Goal: Task Accomplishment & Management: Manage account settings

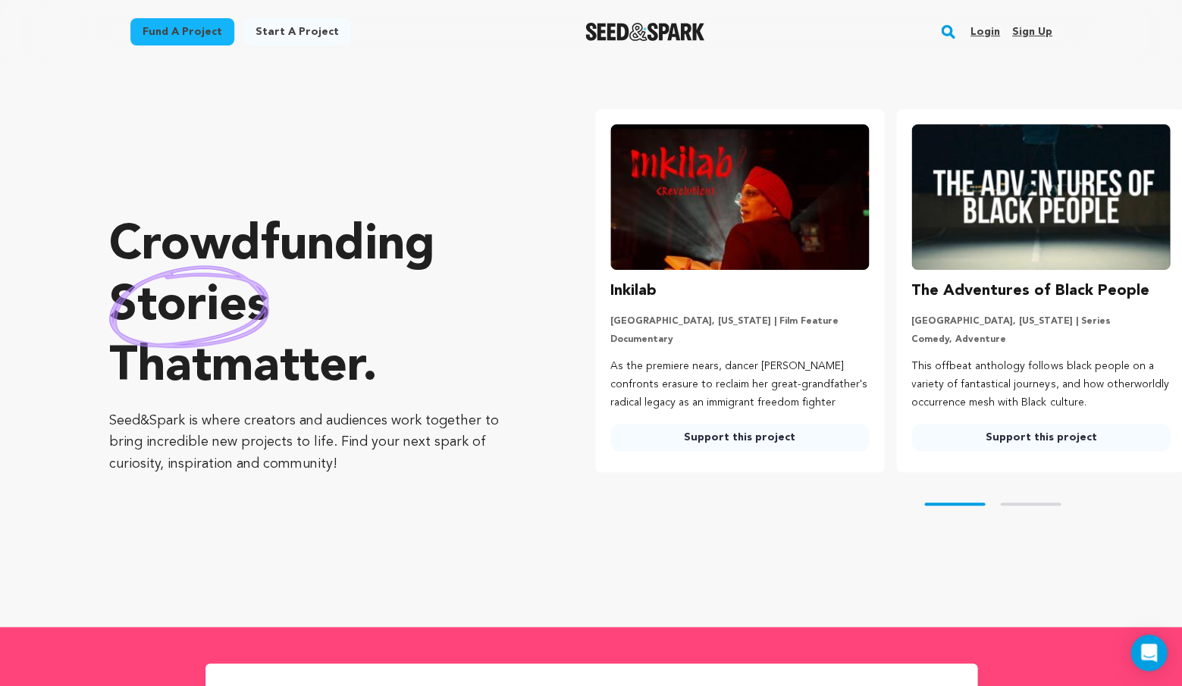
click at [709, 591] on div "Crowdfunding stories that matter . Seed&Spark is where creators and audiences w…" at bounding box center [645, 345] width 1072 height 502
click at [678, 32] on img "Seed&Spark Homepage" at bounding box center [644, 32] width 119 height 18
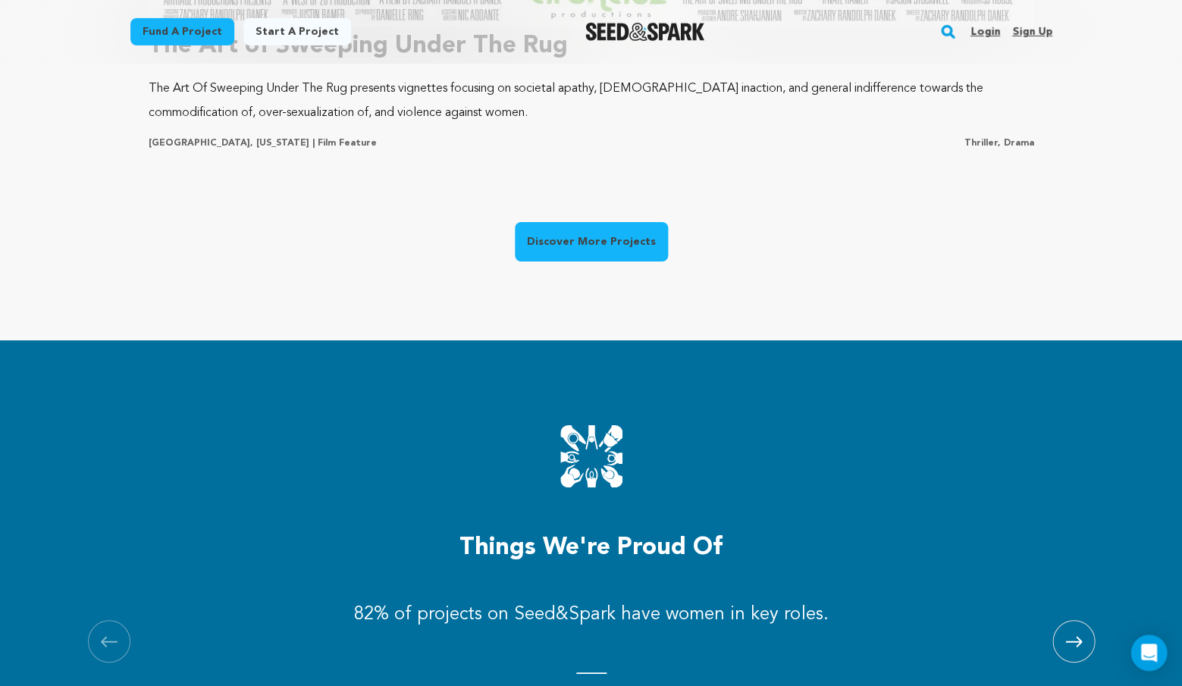
scroll to position [1341, 0]
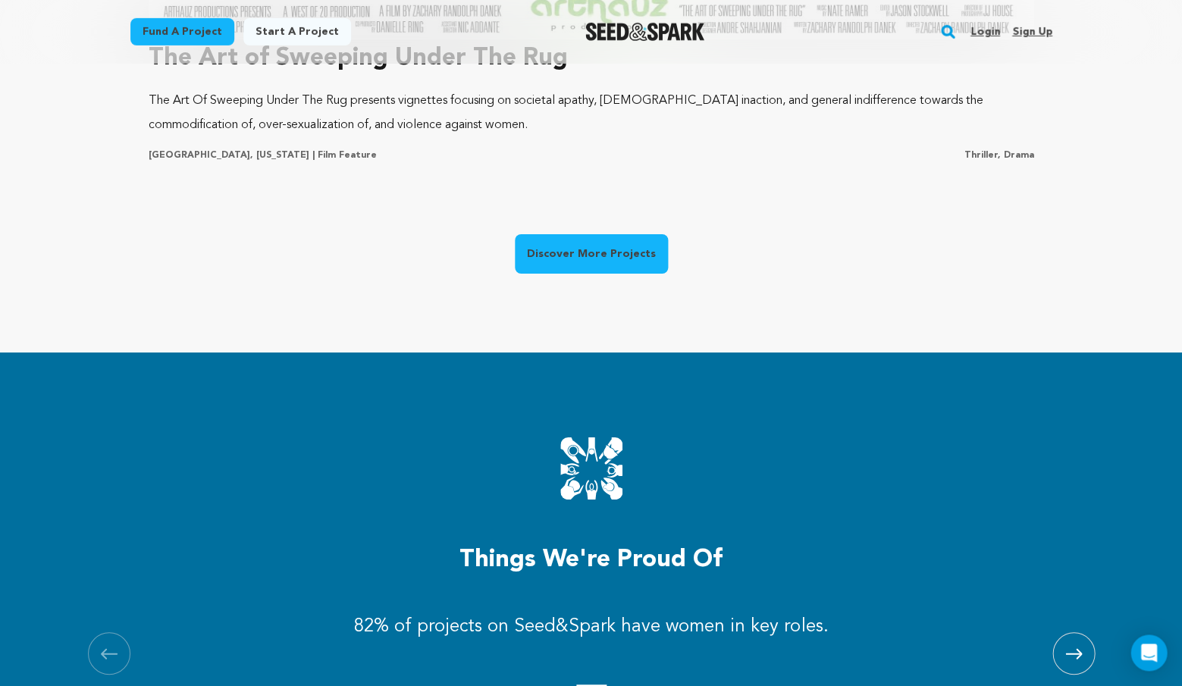
click at [583, 254] on link "Discover More Projects" at bounding box center [591, 253] width 153 height 39
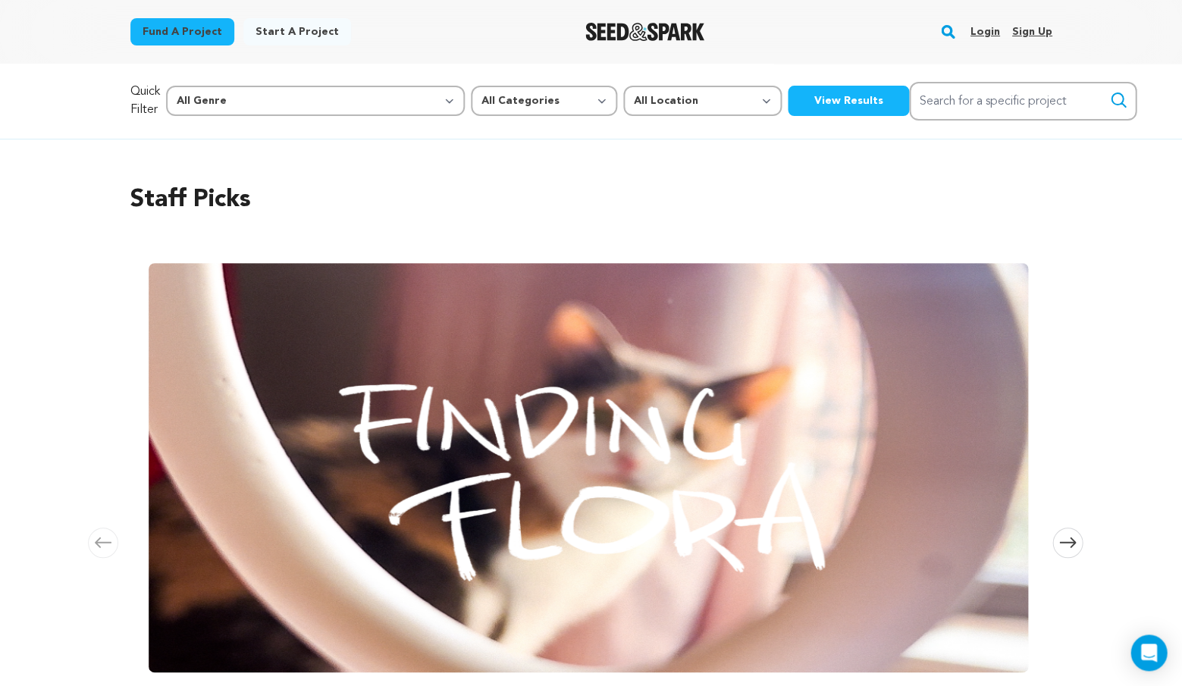
scroll to position [15, 0]
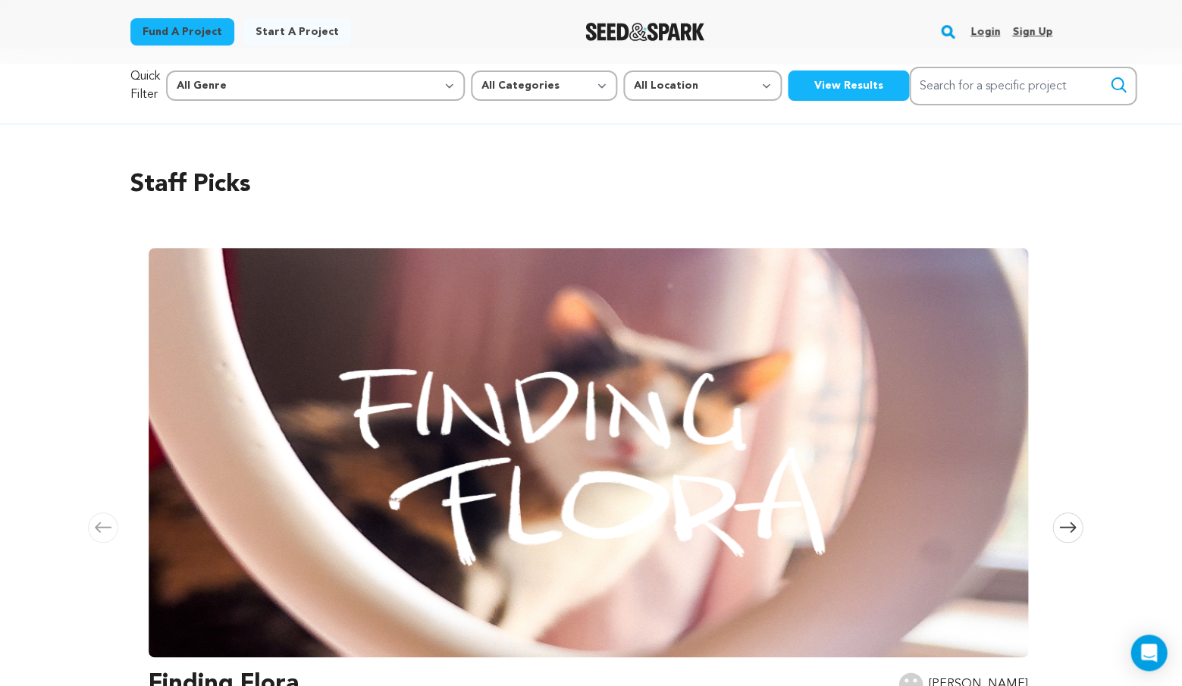
click at [650, 26] on img "Seed&Spark Homepage" at bounding box center [644, 32] width 119 height 18
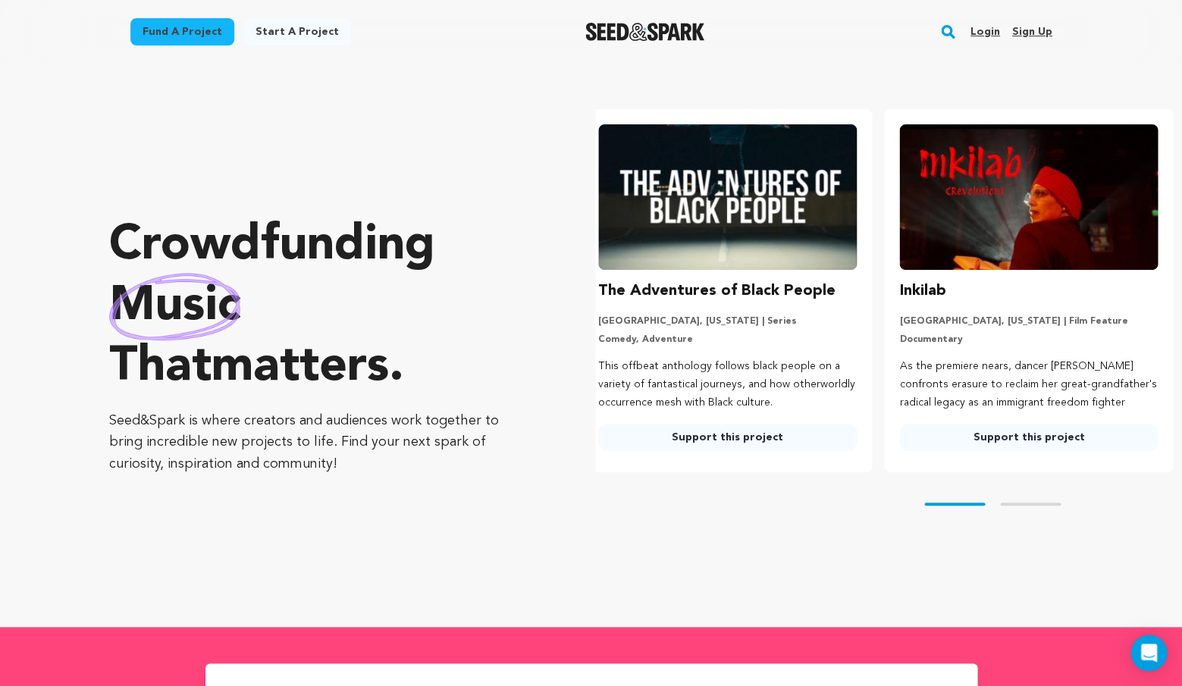
scroll to position [0, 15]
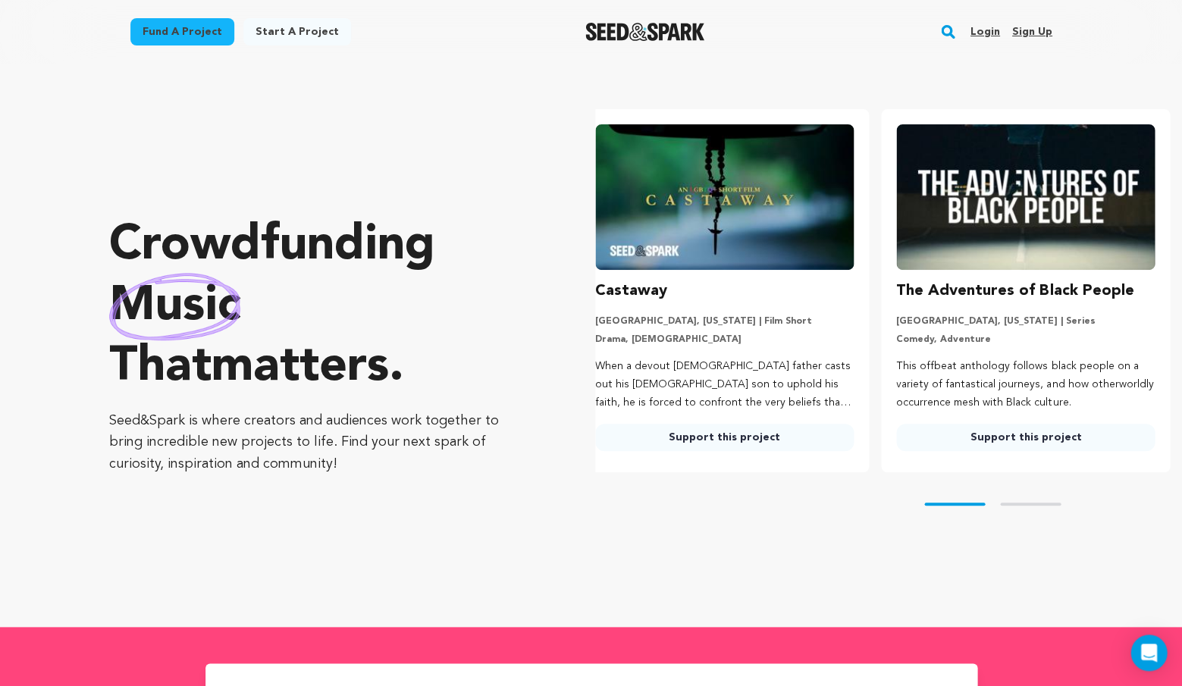
click at [936, 508] on div "Skip to prev slide page Skip to next slide page" at bounding box center [888, 504] width 587 height 64
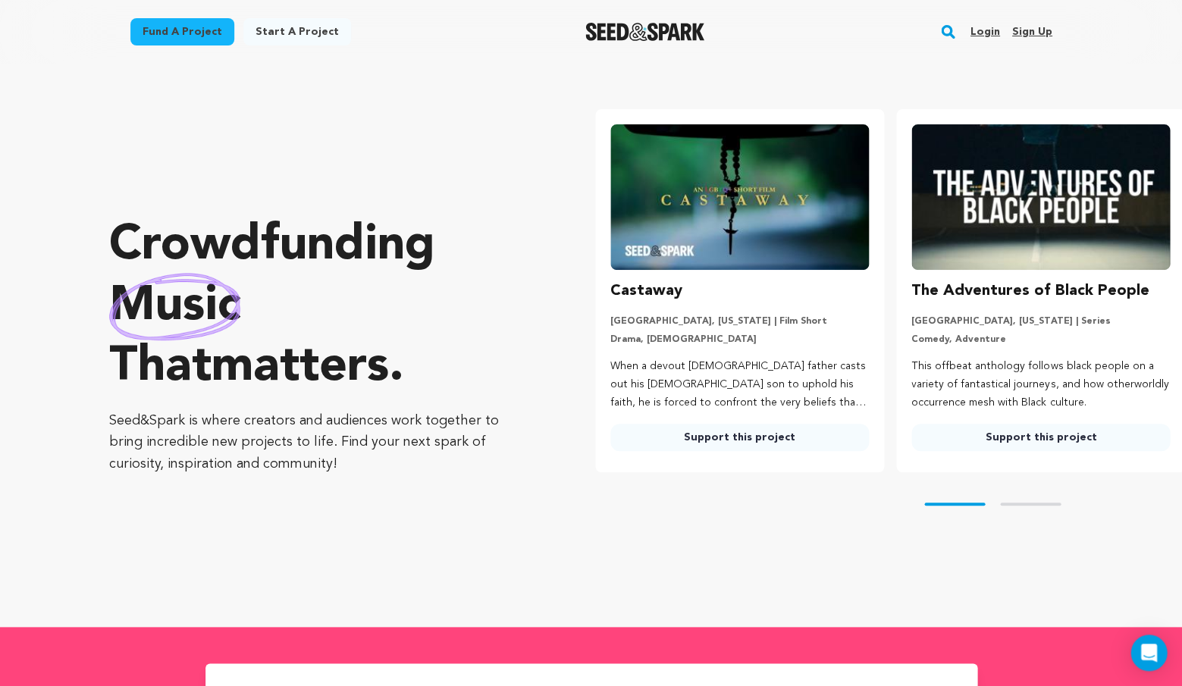
click at [944, 499] on div "Skip to prev slide page Skip to next slide page" at bounding box center [888, 504] width 587 height 64
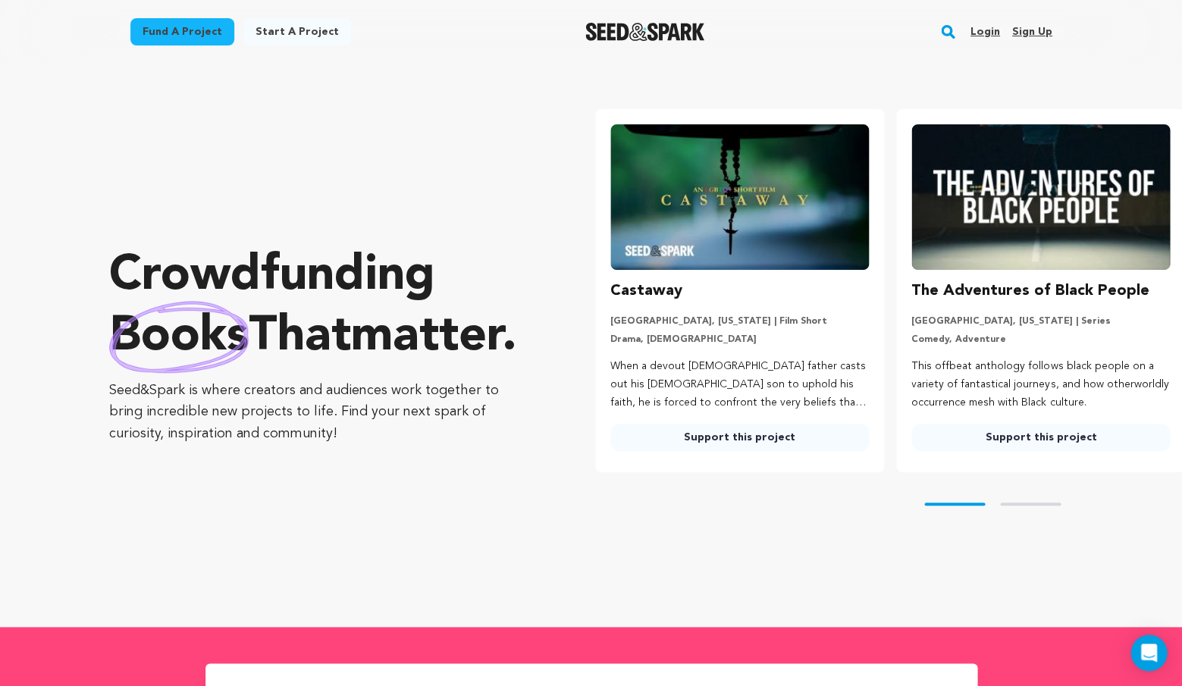
click at [661, 30] on img "Seed&Spark Homepage" at bounding box center [644, 32] width 119 height 18
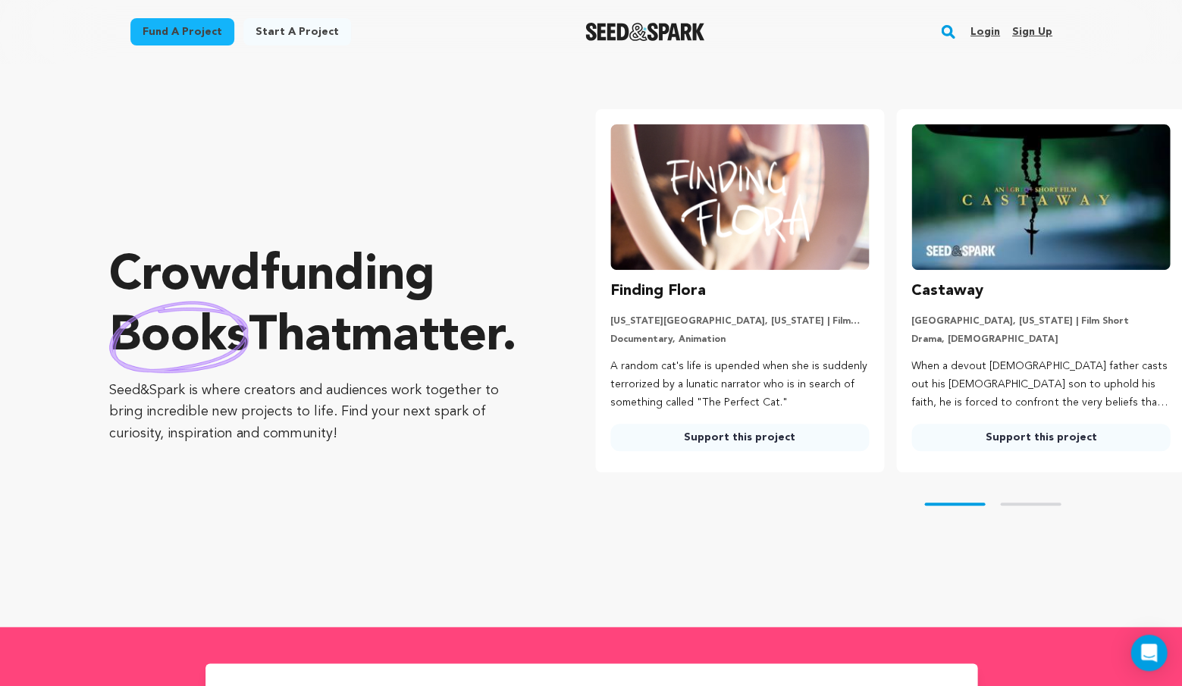
click at [602, 36] on img "Seed&Spark Homepage" at bounding box center [644, 32] width 119 height 18
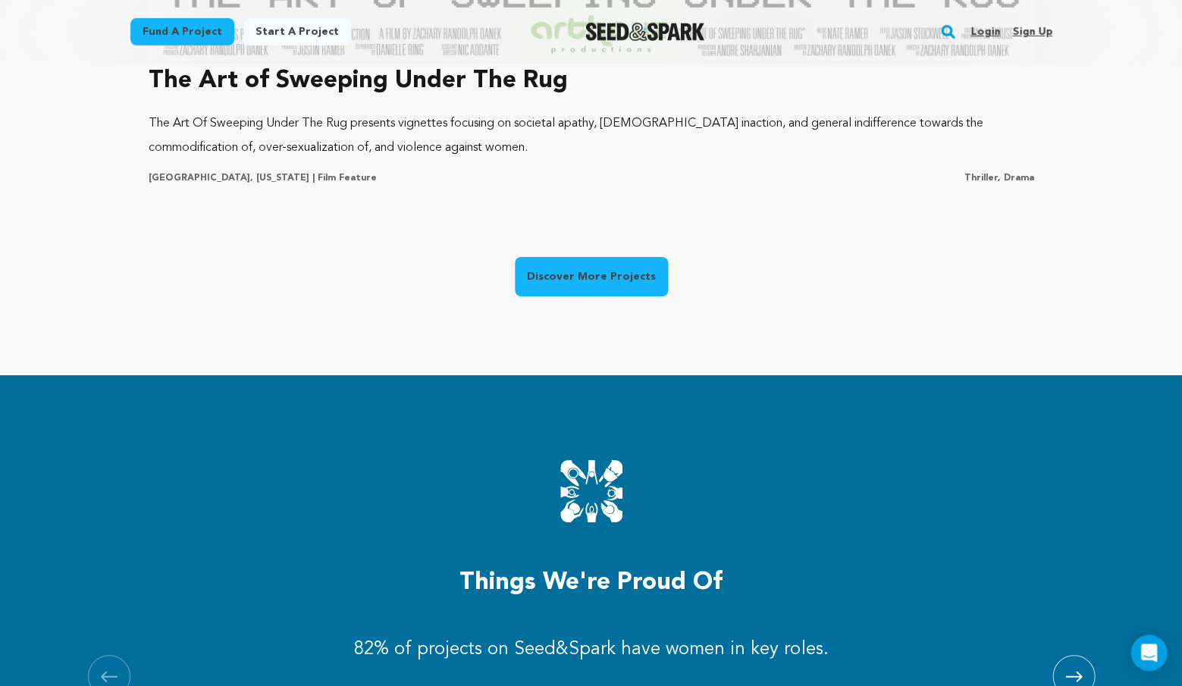
scroll to position [1070, 0]
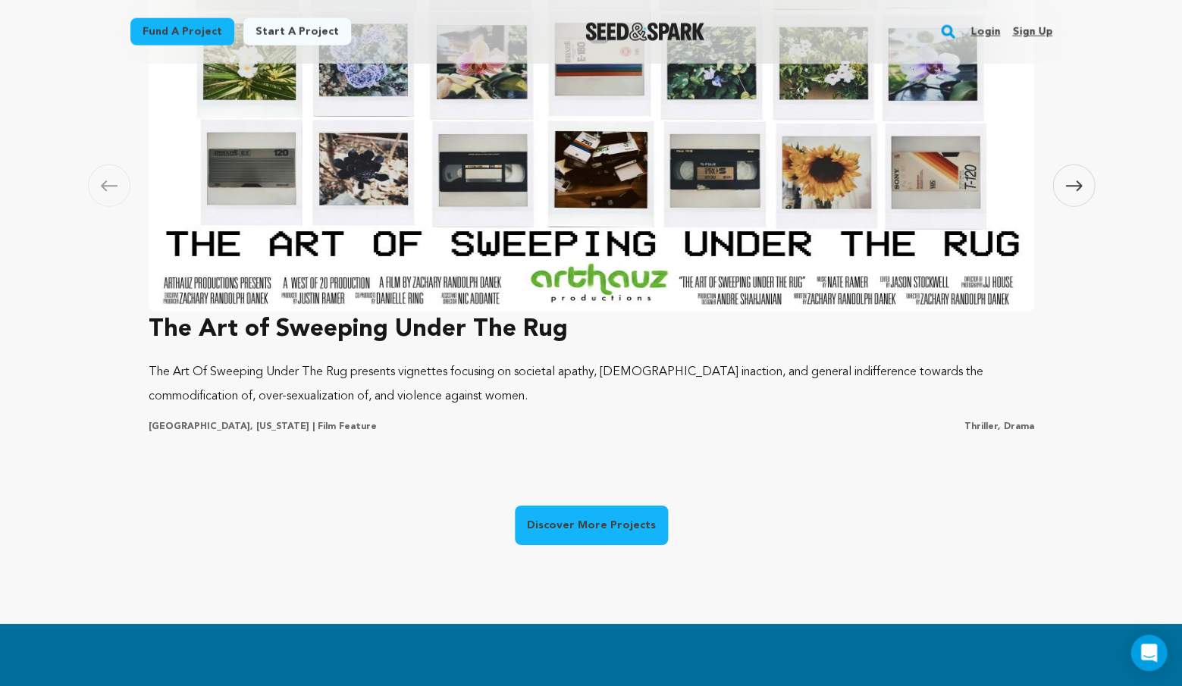
click at [561, 505] on link "Discover More Projects" at bounding box center [591, 524] width 153 height 39
click at [560, 510] on link "Discover More Projects" at bounding box center [591, 524] width 153 height 39
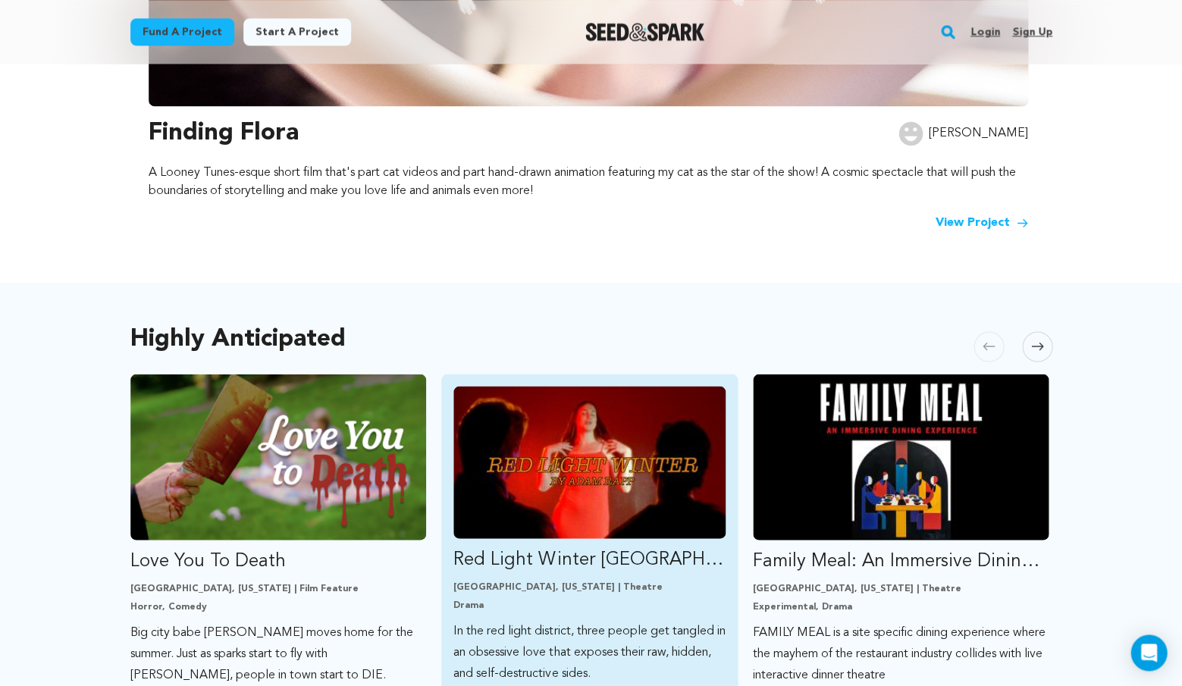
scroll to position [585, 0]
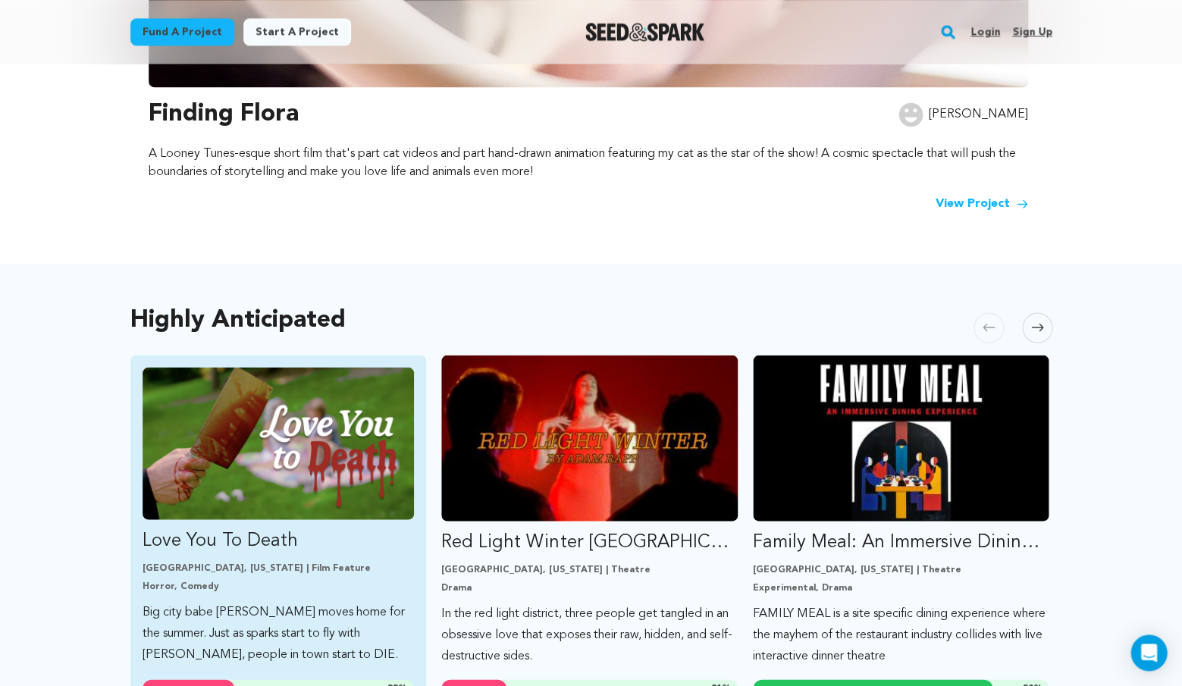
click at [276, 532] on p "Love You To Death" at bounding box center [278, 540] width 272 height 24
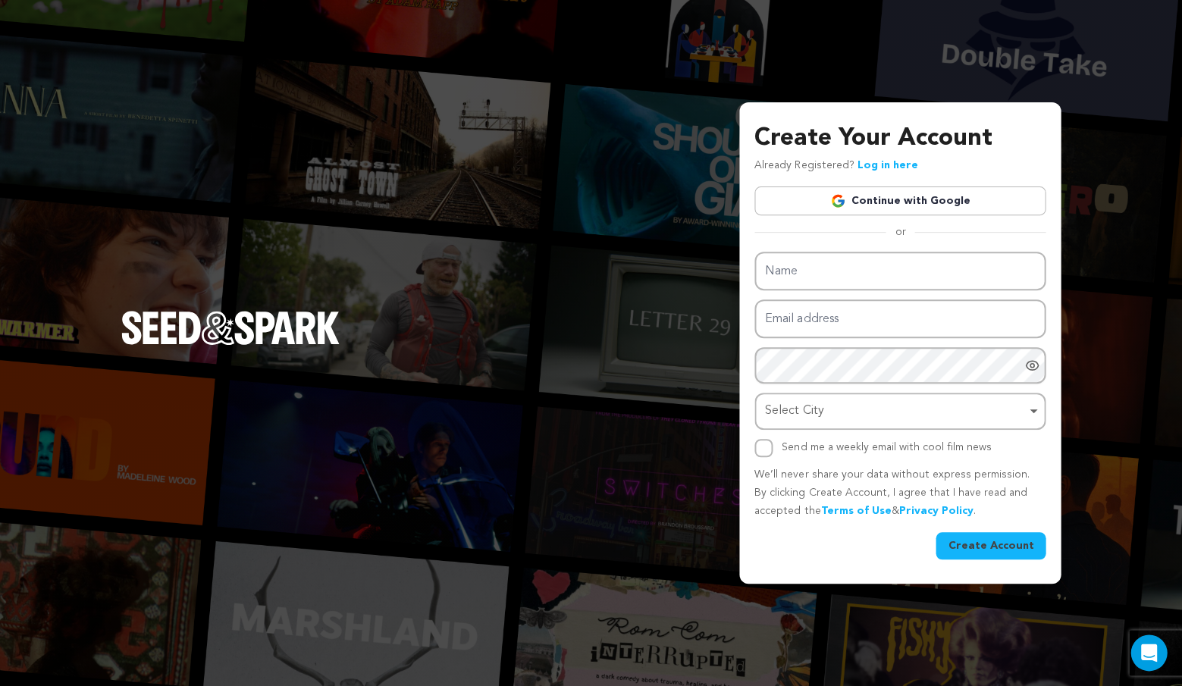
click at [782, 199] on link "Continue with Google" at bounding box center [899, 200] width 291 height 29
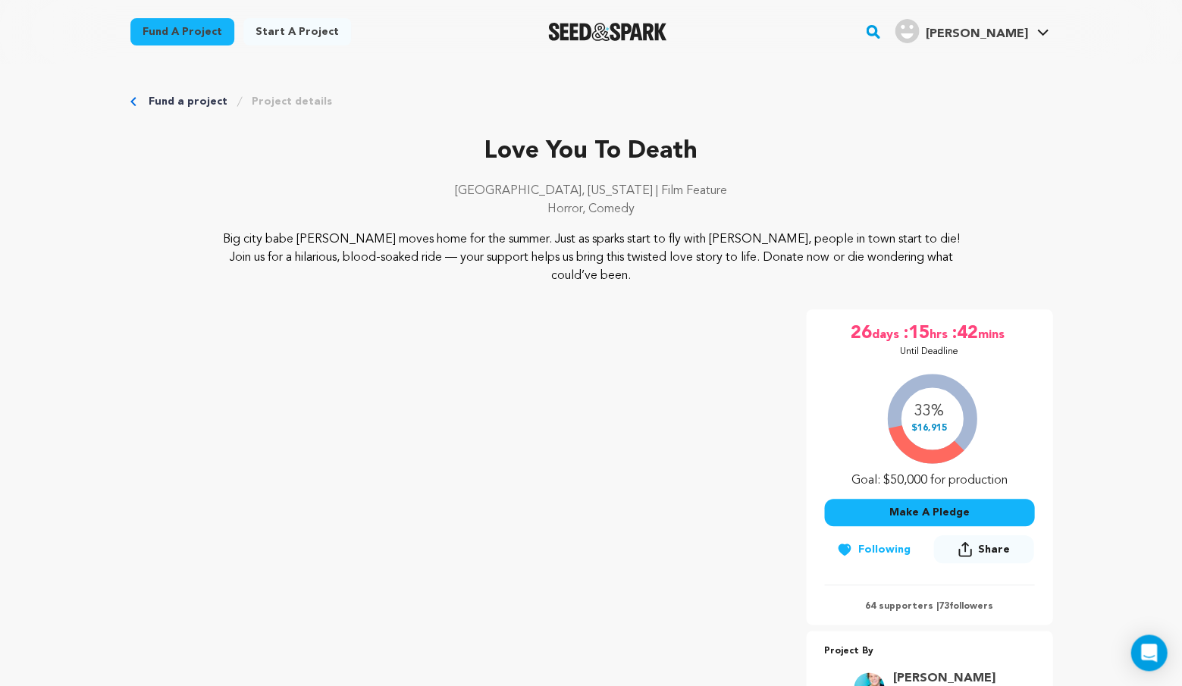
click at [653, 42] on div at bounding box center [607, 31] width 210 height 39
click at [646, 30] on img "Seed&Spark Homepage" at bounding box center [607, 32] width 119 height 18
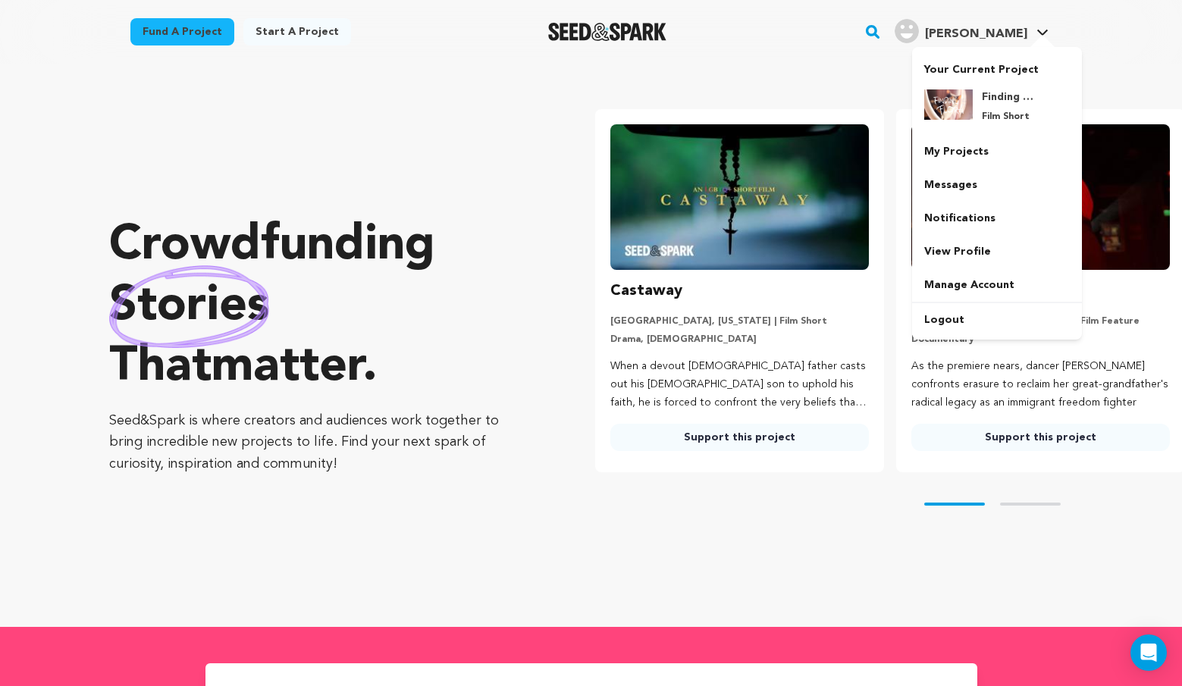
click at [1047, 29] on icon at bounding box center [1042, 33] width 12 height 8
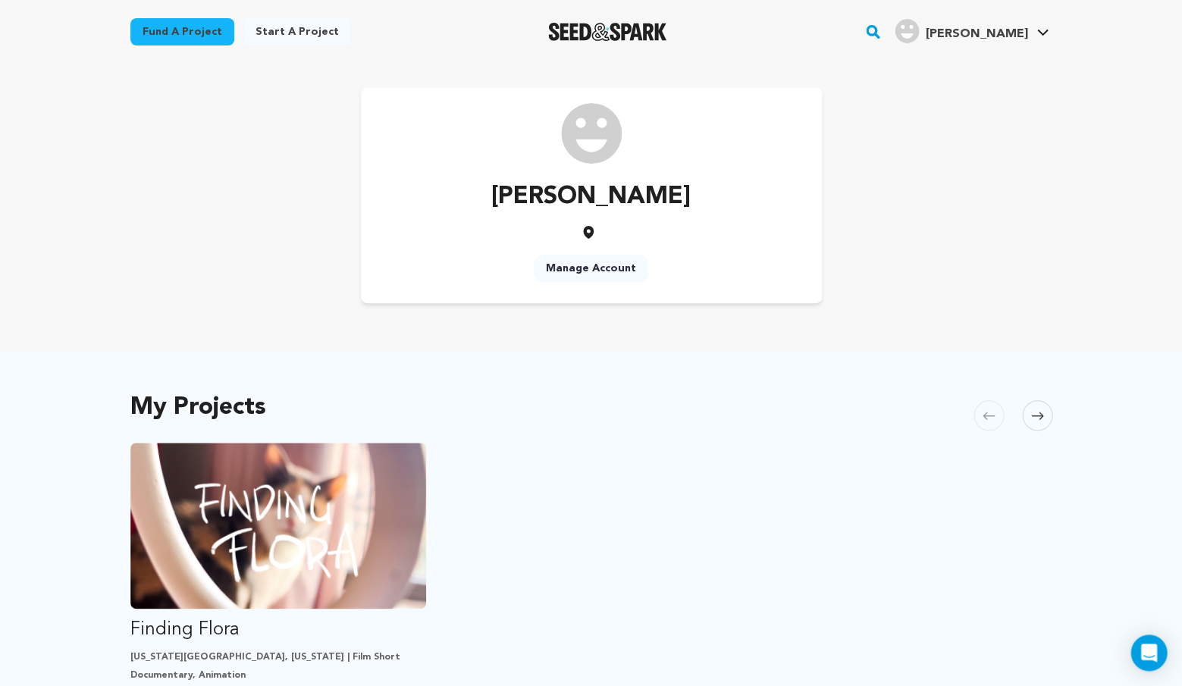
click at [615, 30] on img "Seed&Spark Homepage" at bounding box center [607, 32] width 119 height 18
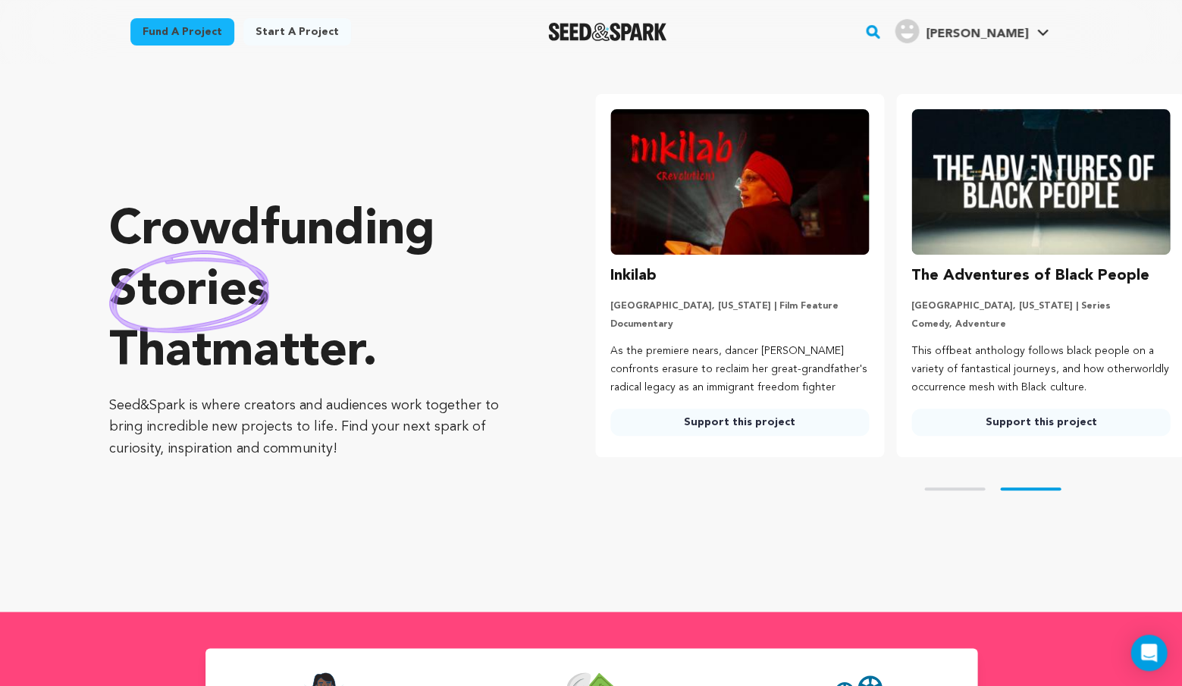
scroll to position [0, 313]
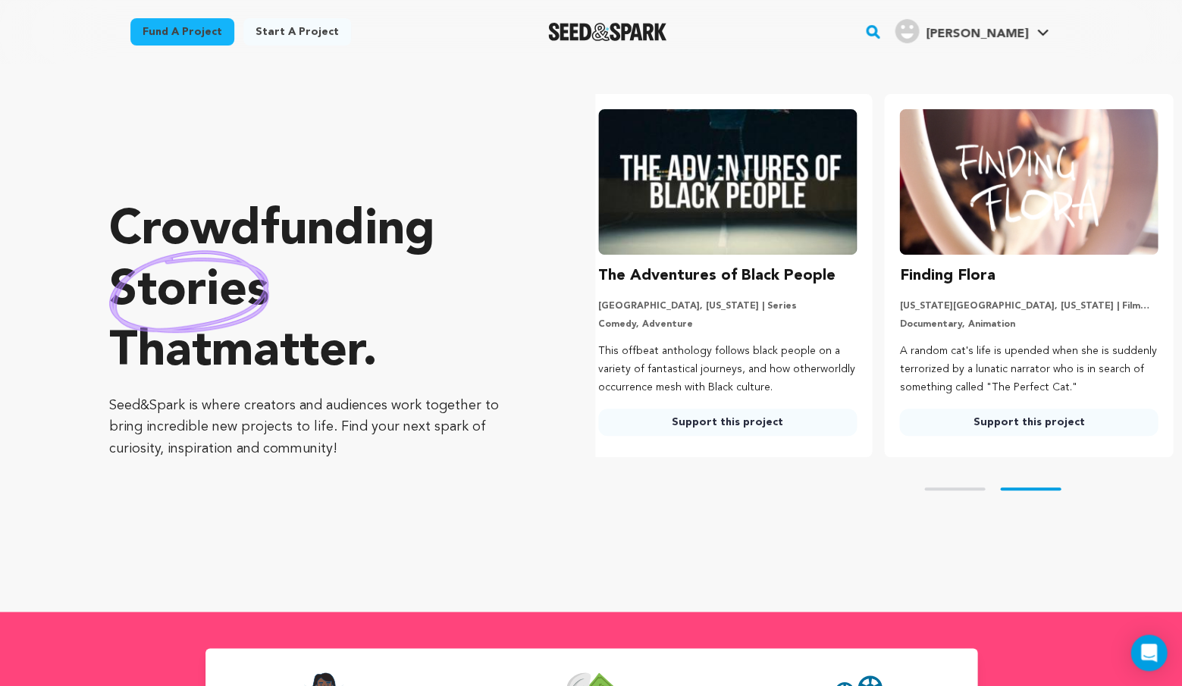
click at [662, 45] on div at bounding box center [607, 31] width 210 height 39
click at [653, 41] on div at bounding box center [607, 31] width 210 height 39
click at [638, 27] on img "Seed&Spark Homepage" at bounding box center [607, 32] width 119 height 18
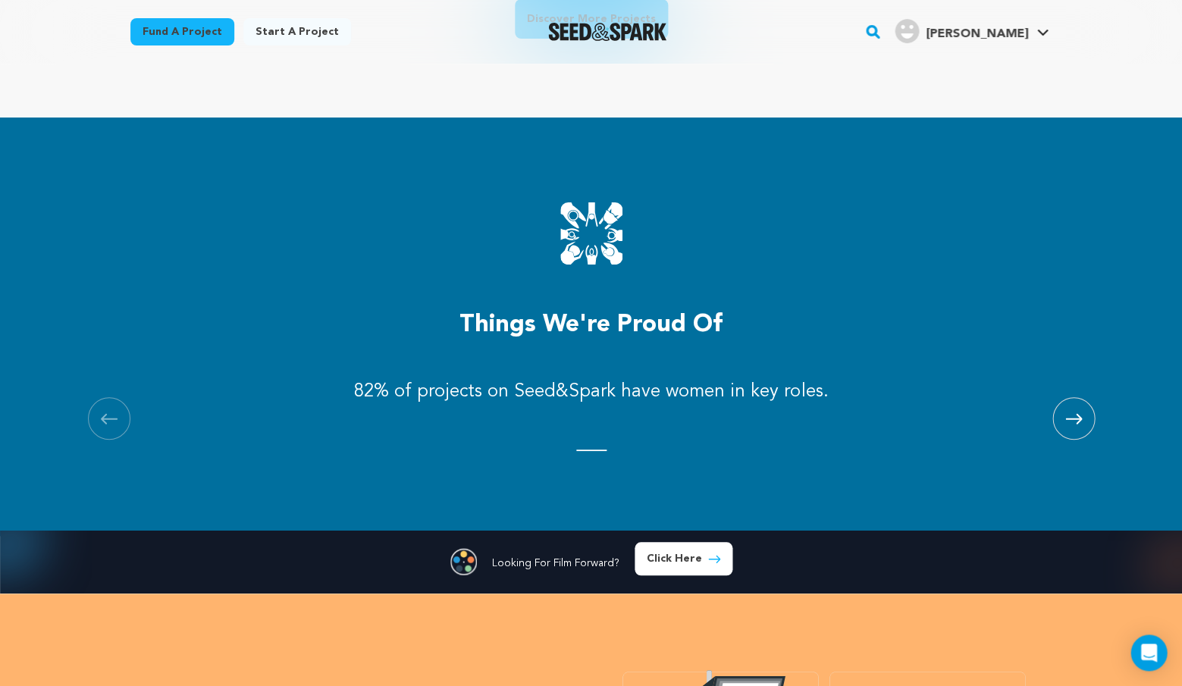
scroll to position [1473, 0]
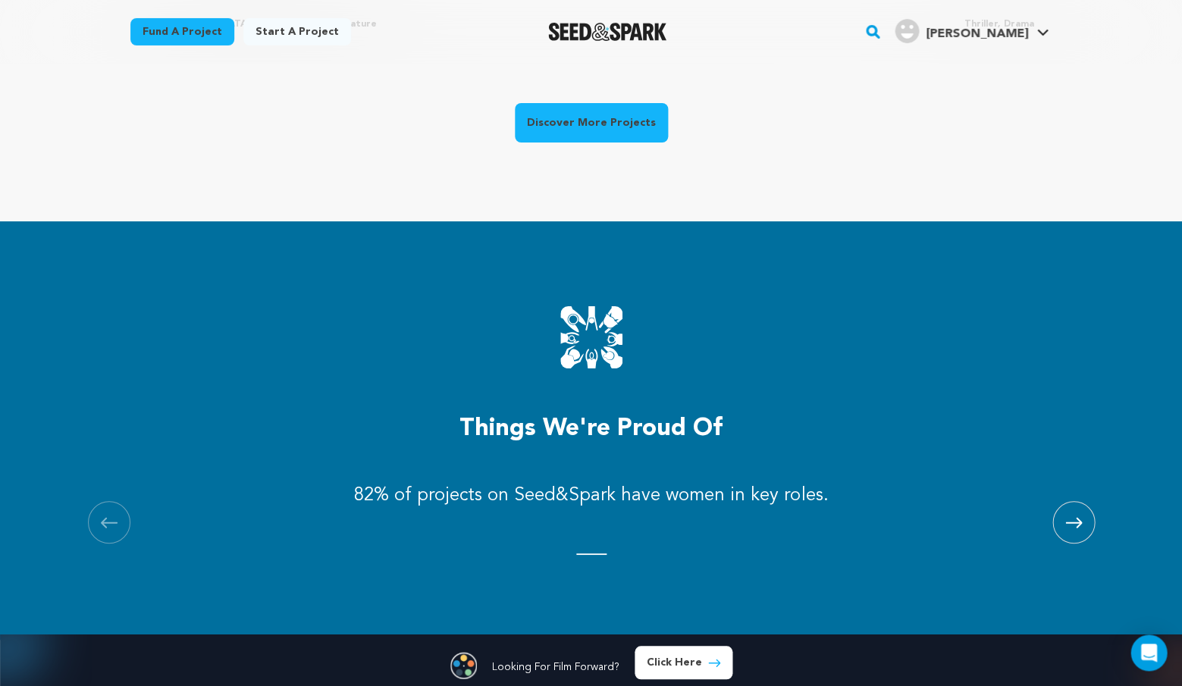
click at [607, 133] on link "Discover More Projects" at bounding box center [591, 122] width 153 height 39
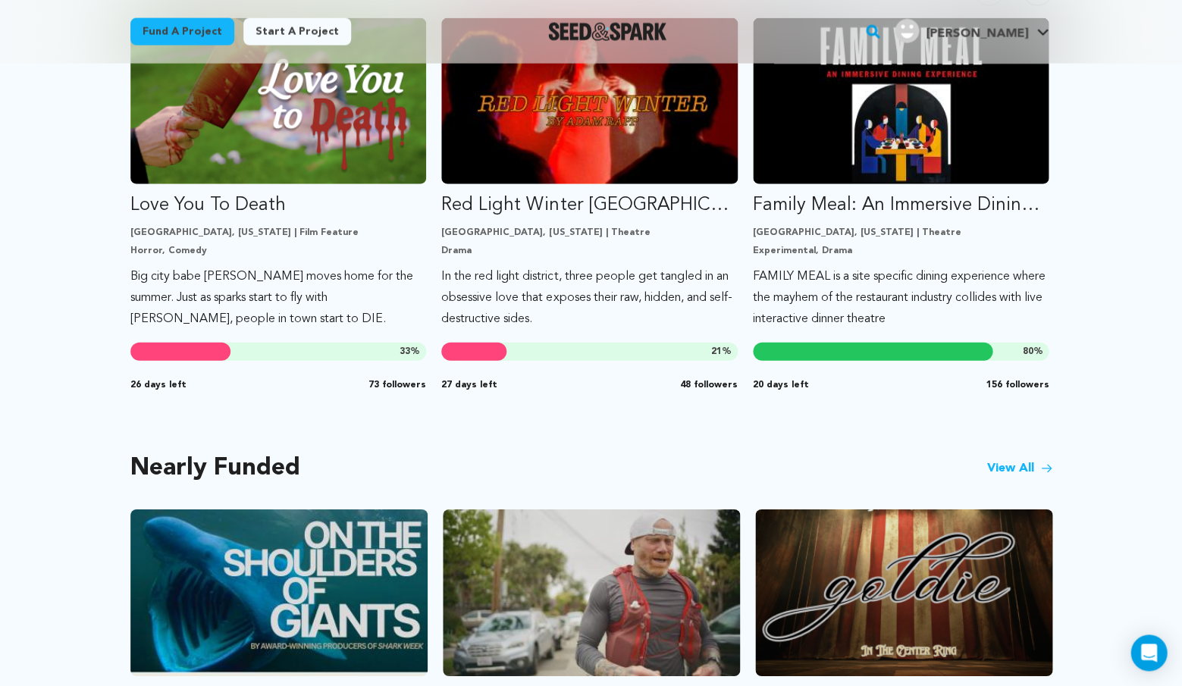
scroll to position [927, 0]
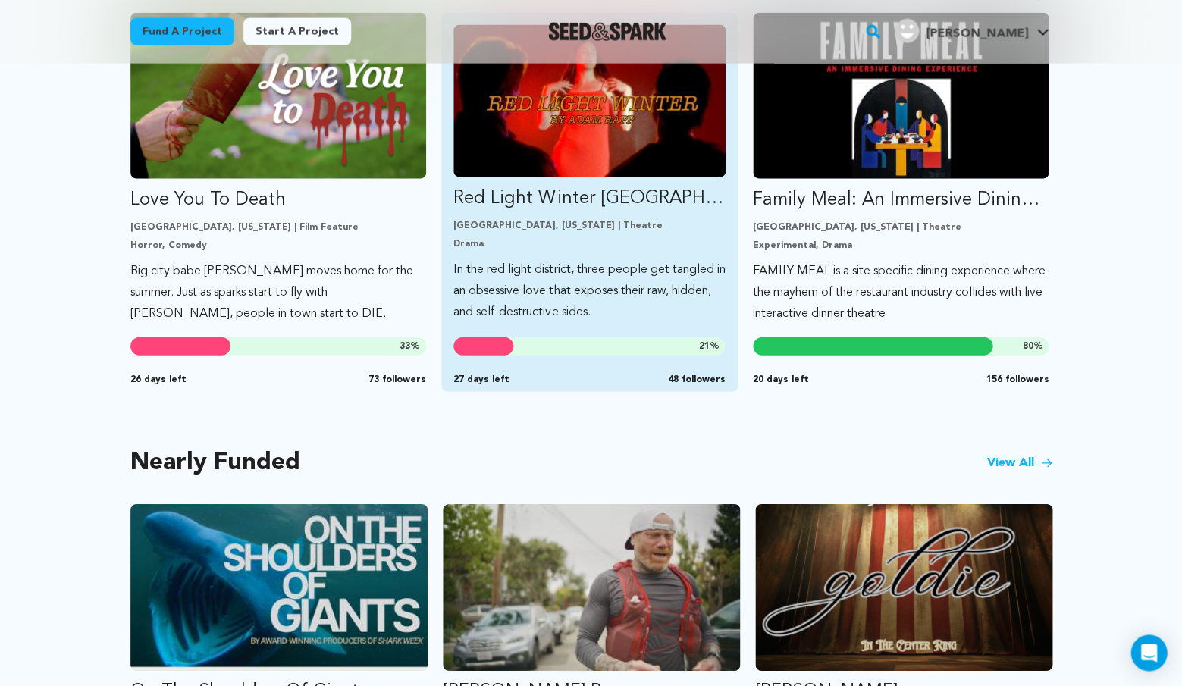
click at [519, 220] on p "Los Angeles, California | Theatre" at bounding box center [589, 226] width 272 height 12
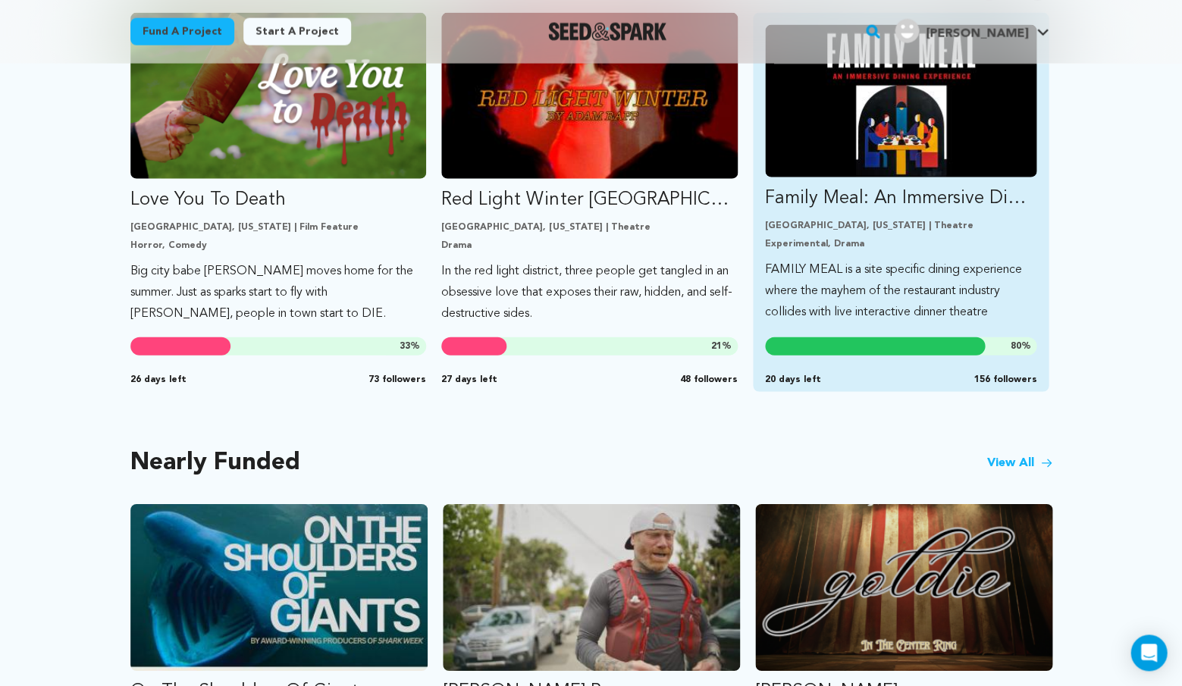
click at [898, 186] on p "Family Meal: An Immersive Dining Experience" at bounding box center [901, 198] width 272 height 24
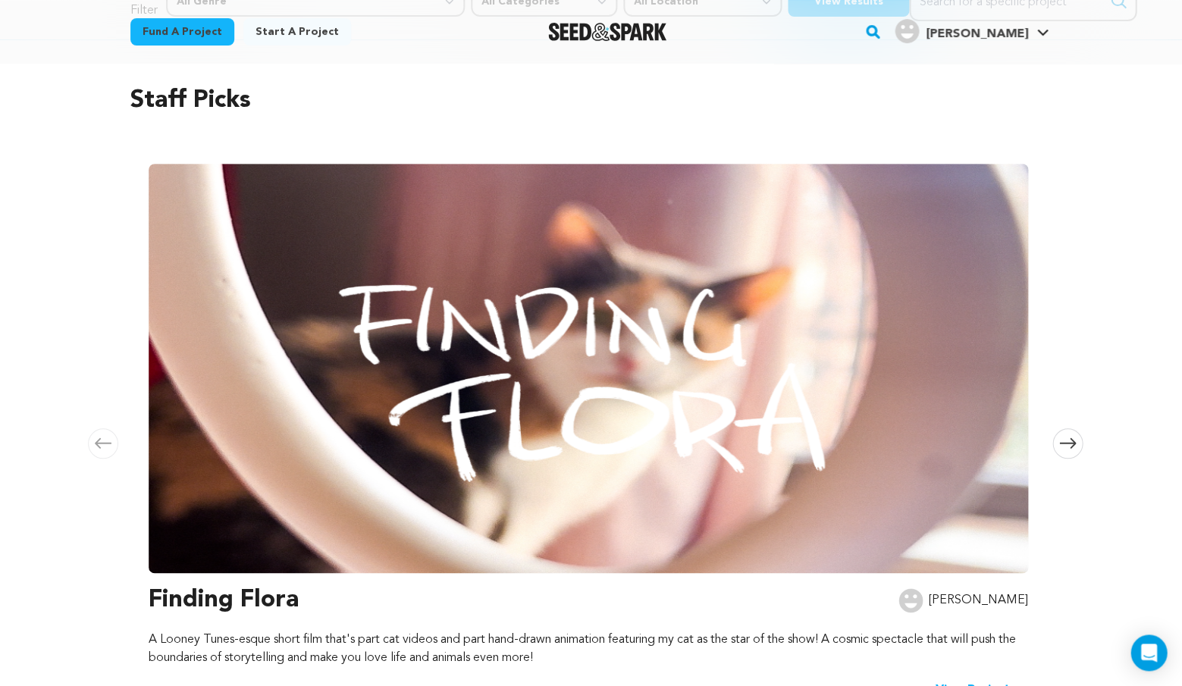
scroll to position [101, 0]
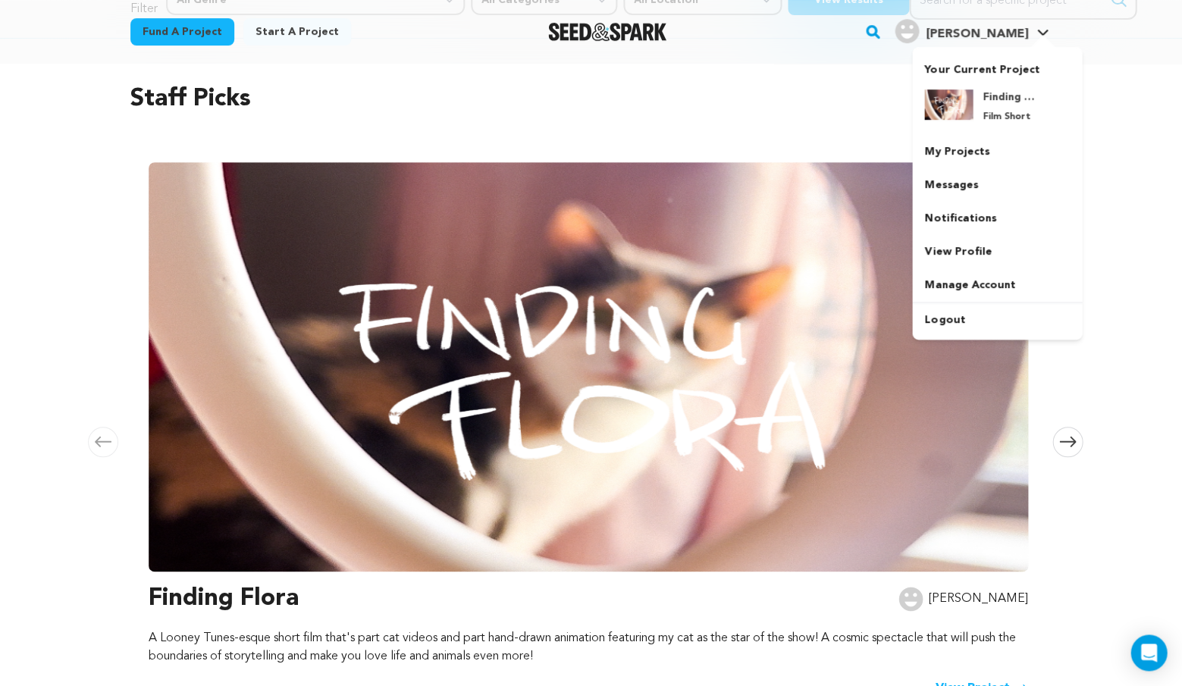
click at [1020, 25] on h4 "[PERSON_NAME]" at bounding box center [976, 34] width 102 height 18
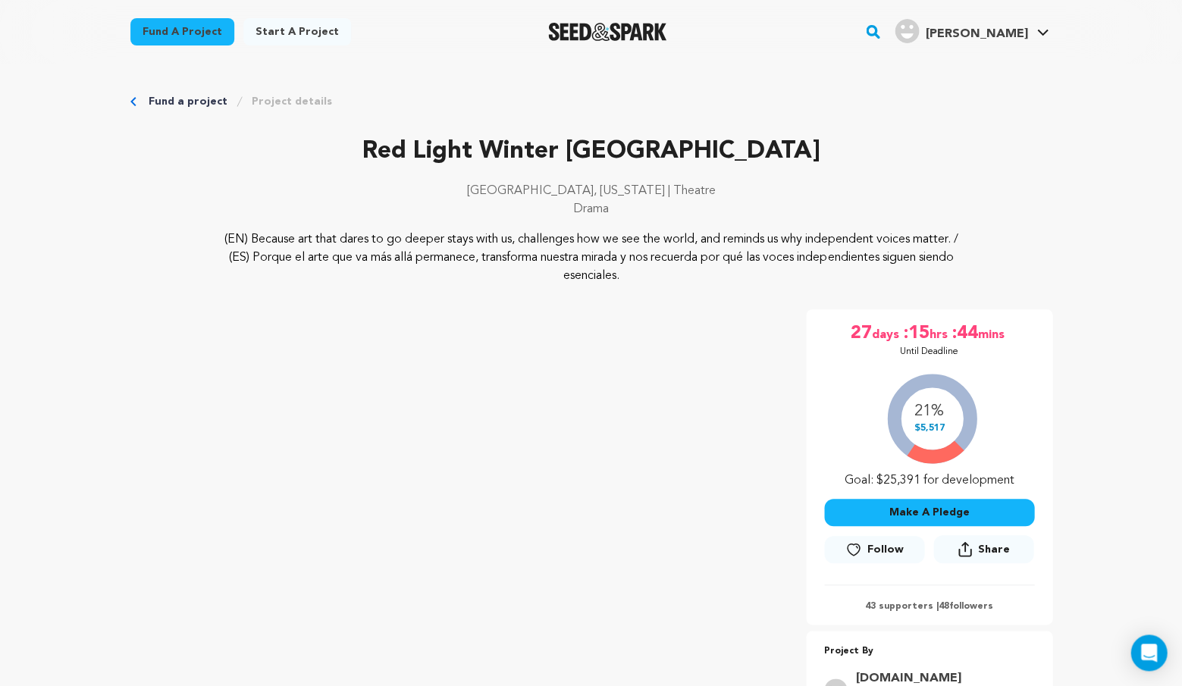
click at [856, 542] on icon at bounding box center [853, 549] width 16 height 15
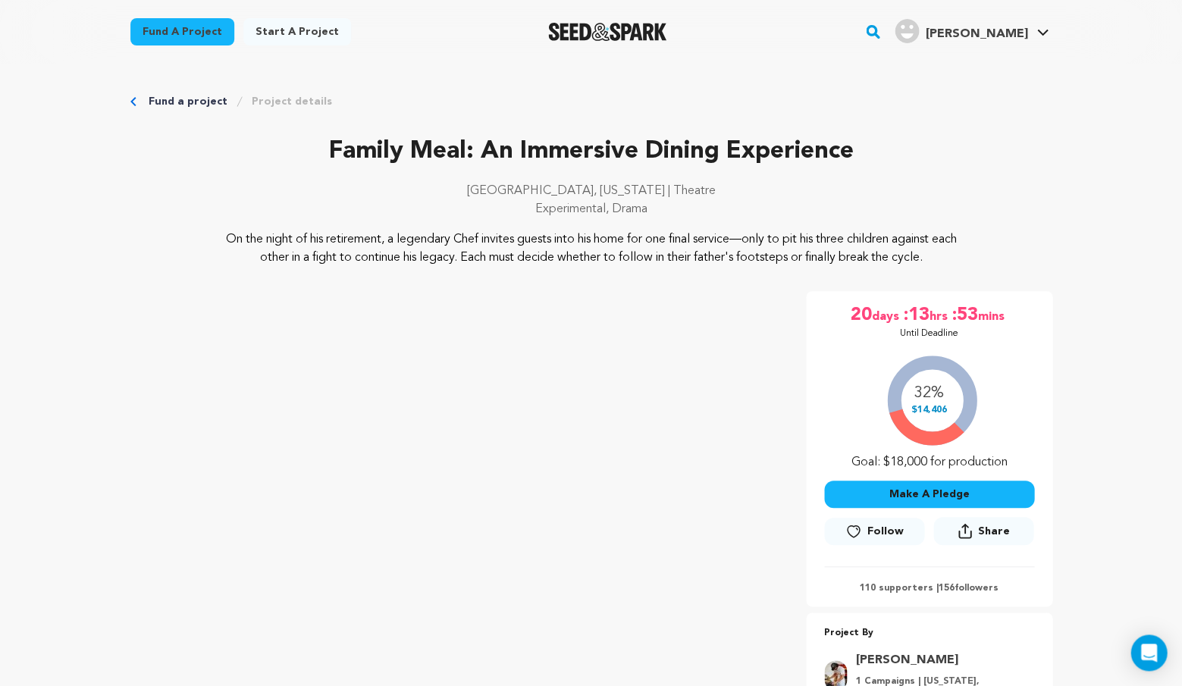
click at [853, 527] on icon at bounding box center [853, 531] width 16 height 15
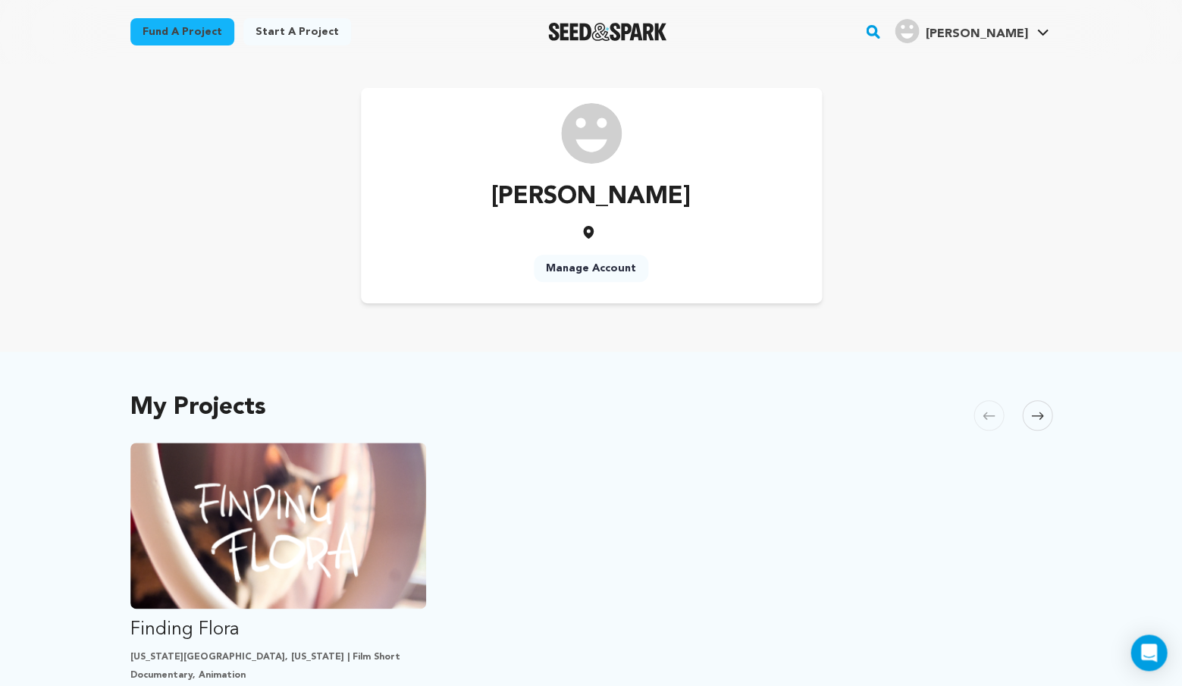
click at [565, 261] on link "Manage Account" at bounding box center [591, 268] width 114 height 27
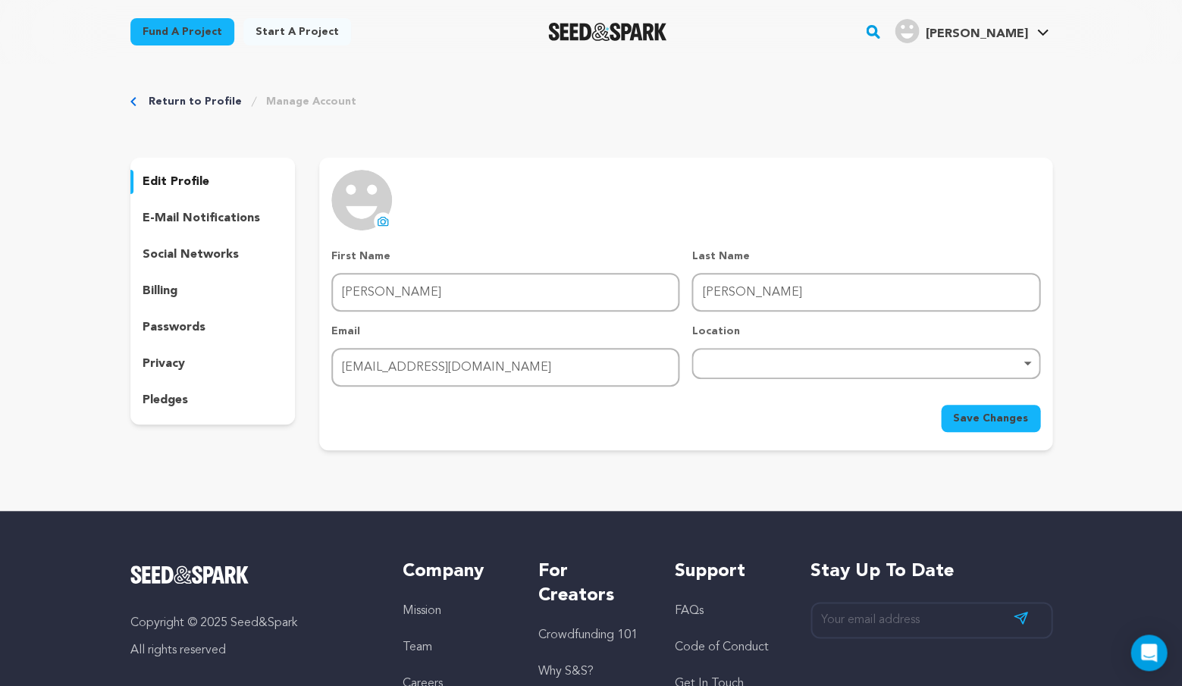
click at [383, 220] on icon at bounding box center [383, 222] width 6 height 5
click at [380, 216] on icon at bounding box center [383, 221] width 12 height 12
click at [991, 421] on span "Save Changes" at bounding box center [990, 418] width 75 height 15
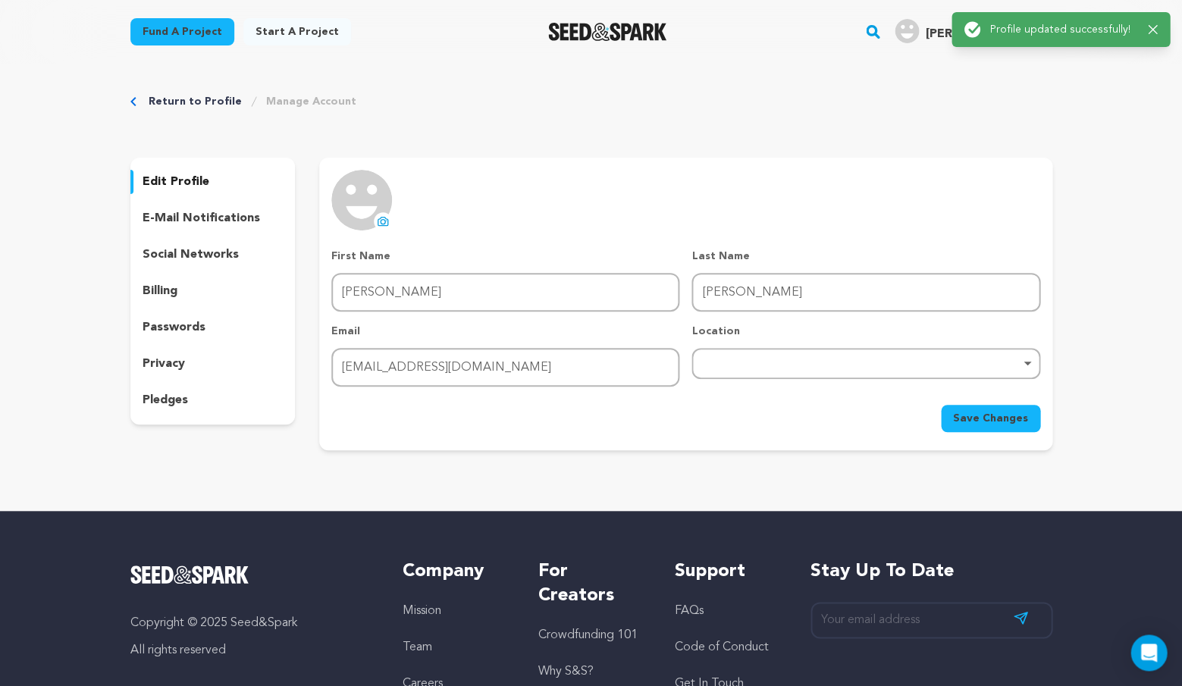
click at [153, 91] on div "Return to Profile Manage Account edit profile e-mail notifications social netwo…" at bounding box center [591, 275] width 970 height 423
click at [153, 95] on link "Return to Profile" at bounding box center [195, 101] width 93 height 15
